Goal: Navigation & Orientation: Find specific page/section

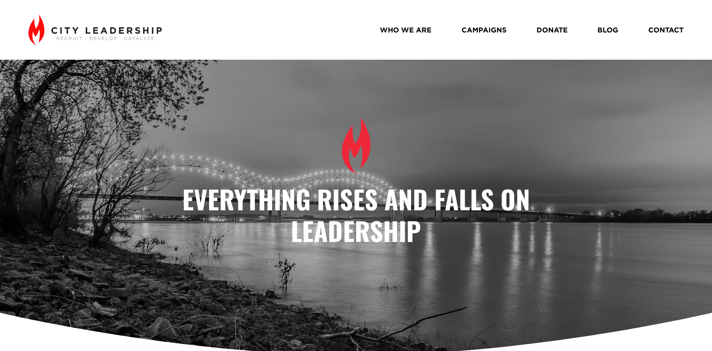
click at [597, 32] on link "BLOG" at bounding box center [607, 30] width 21 height 14
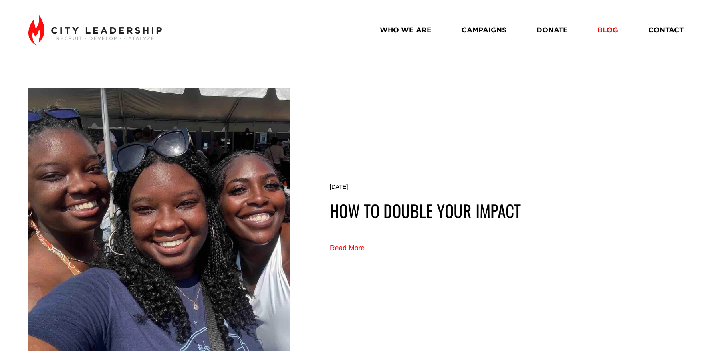
click at [407, 28] on link "WHO WE ARE" at bounding box center [406, 30] width 52 height 14
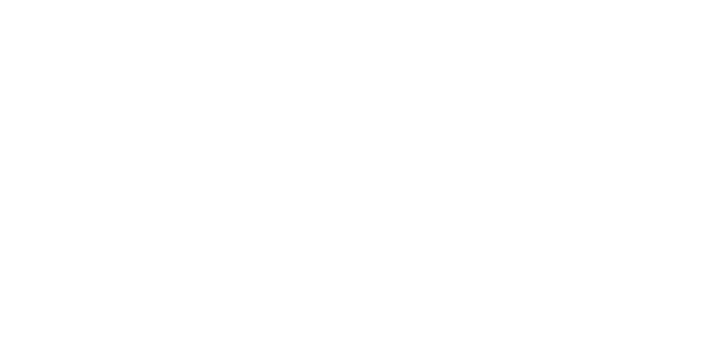
scroll to position [771, 0]
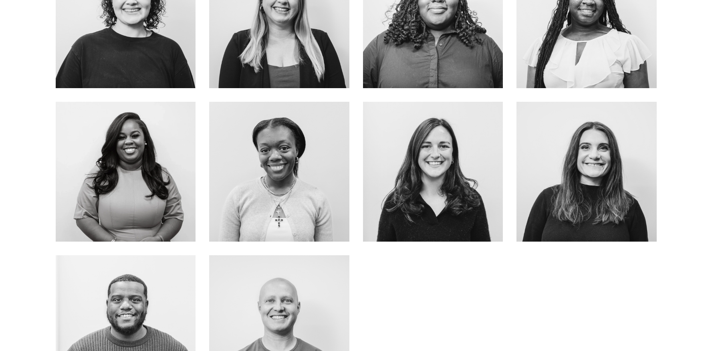
click at [596, 185] on link "about me" at bounding box center [586, 195] width 64 height 21
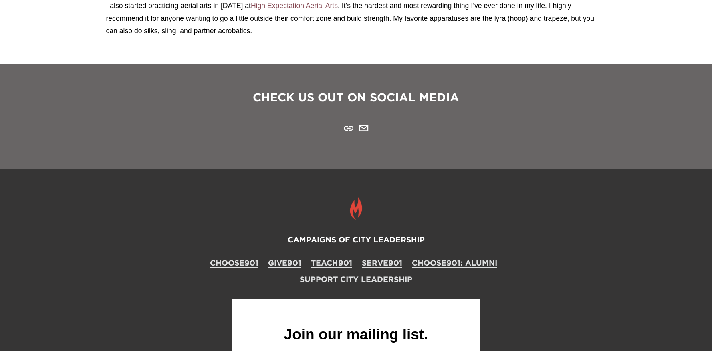
scroll to position [1408, 0]
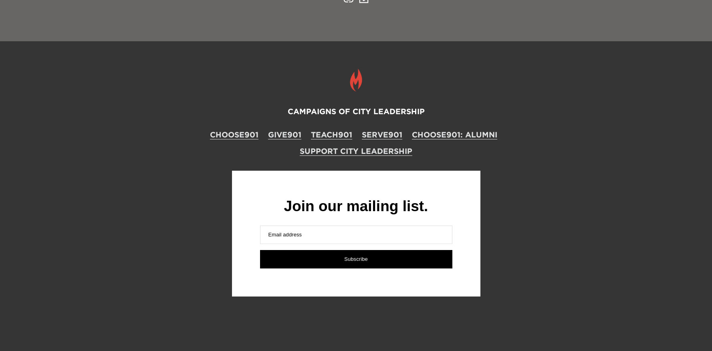
click at [241, 133] on link "CHOOSE901" at bounding box center [234, 134] width 48 height 11
click at [288, 135] on link "GIVE901" at bounding box center [284, 134] width 33 height 11
click at [246, 135] on link "CHOOSE901" at bounding box center [234, 134] width 48 height 11
